Goal: Obtain resource: Download file/media

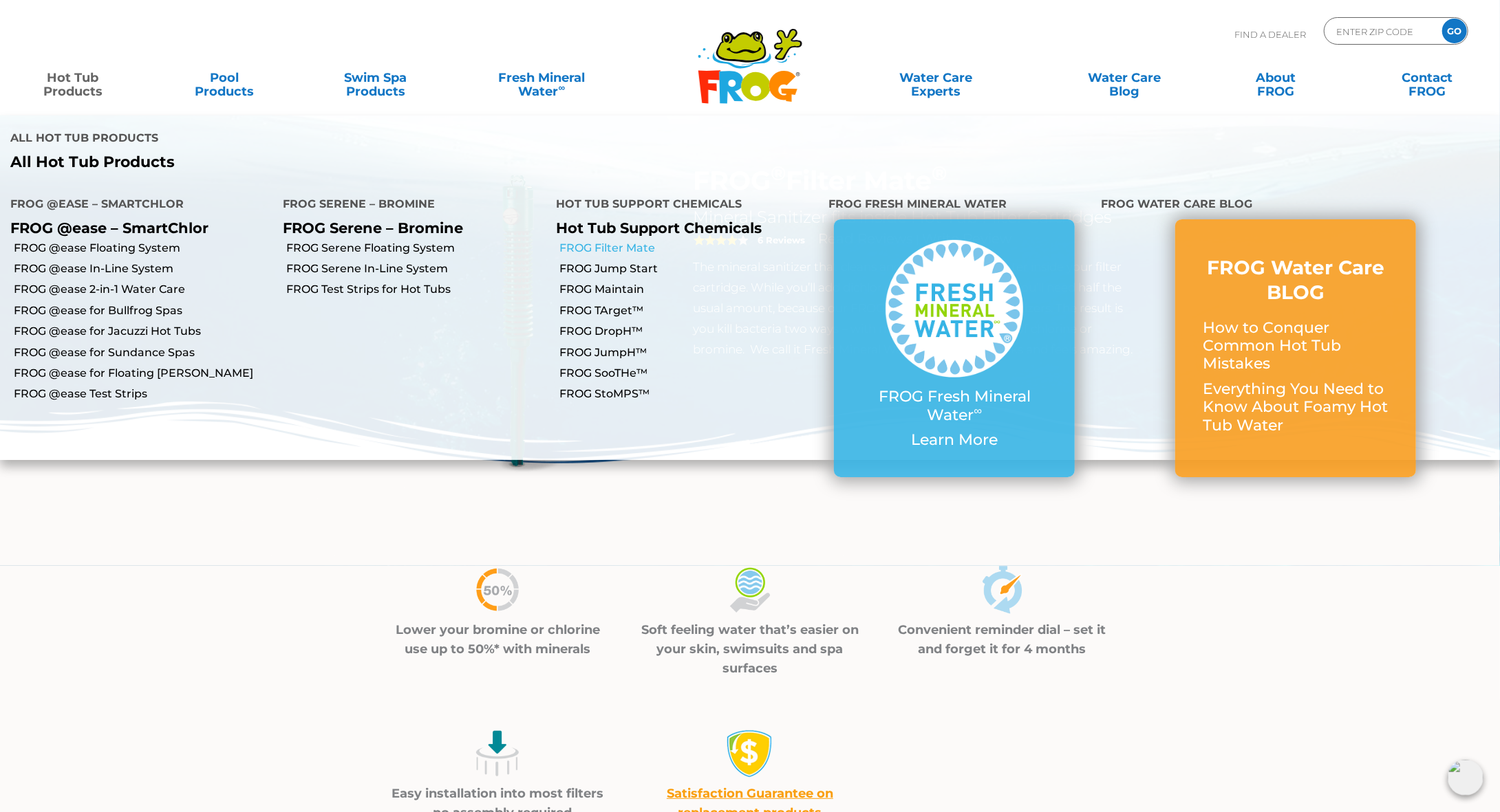
click at [605, 241] on link "FROG Filter Mate" at bounding box center [688, 248] width 258 height 15
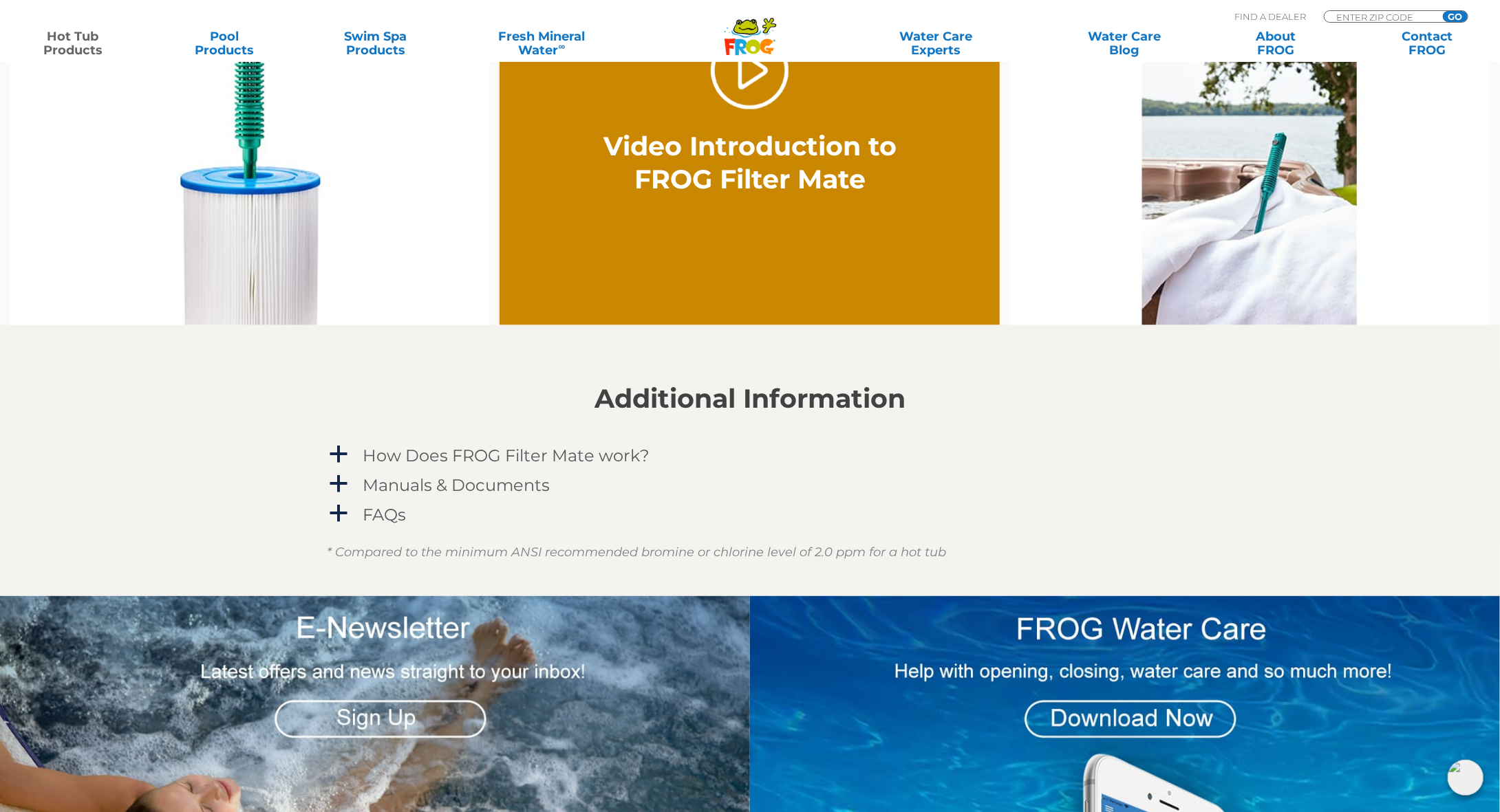
scroll to position [1031, 0]
click at [338, 477] on span "a" at bounding box center [339, 484] width 21 height 21
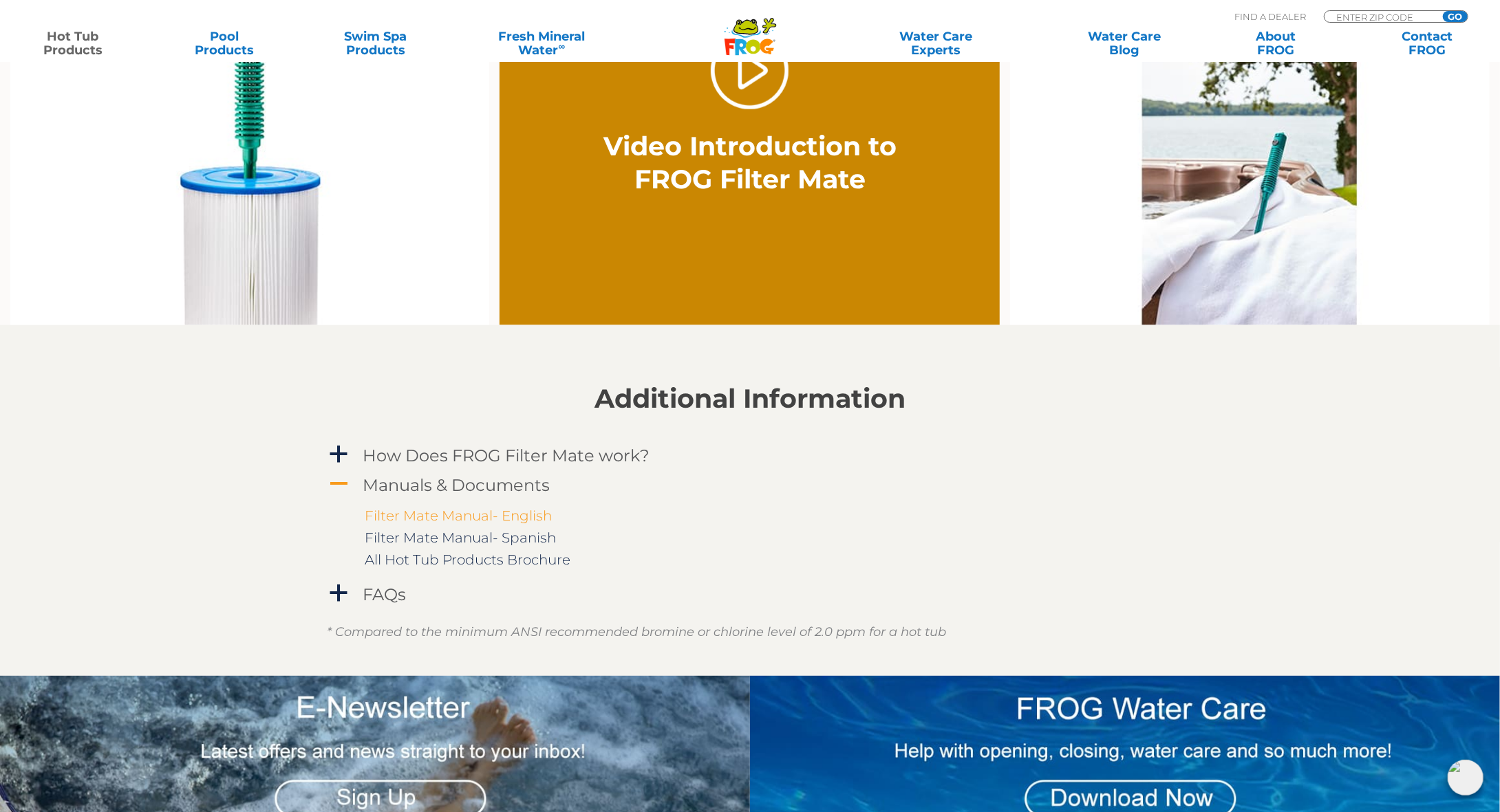
click at [418, 510] on link "Filter Mate Manual- English" at bounding box center [458, 516] width 187 height 17
